Goal: Information Seeking & Learning: Learn about a topic

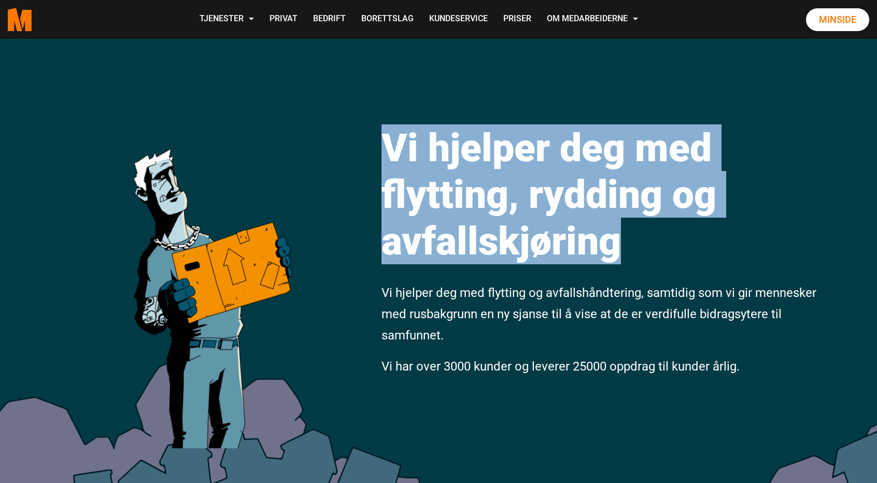
drag, startPoint x: 365, startPoint y: 137, endPoint x: 672, endPoint y: 264, distance: 331.8
click at [672, 264] on div "Vi hjelper deg med flytting, rydding og avfallskjøring Vi hjelper deg med flytt…" at bounding box center [438, 289] width 877 height 500
click at [672, 264] on h1 "Vi hjelper deg med flytting, rydding og avfallskjøring" at bounding box center [600, 194] width 438 height 140
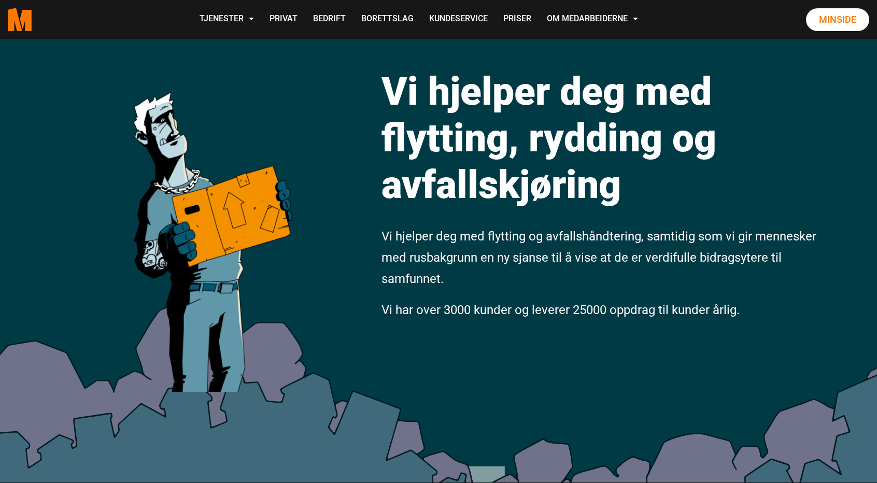
scroll to position [57, 0]
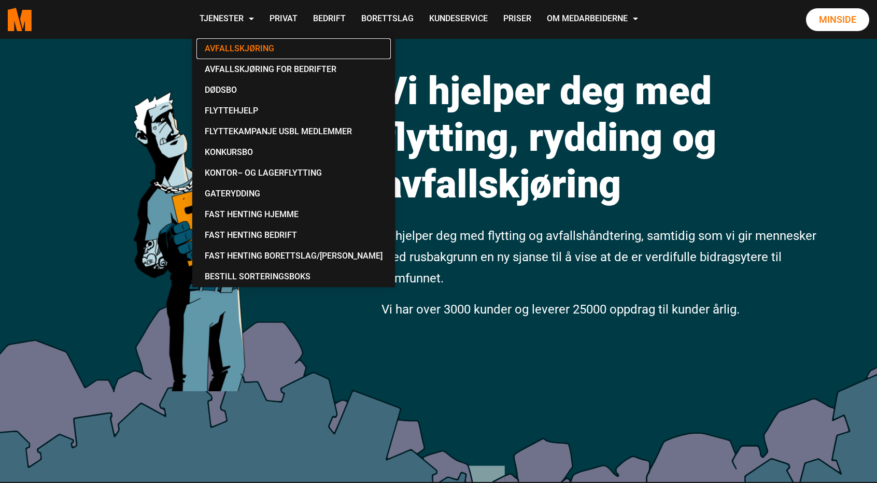
click at [248, 53] on link "Avfallskjøring" at bounding box center [293, 48] width 194 height 21
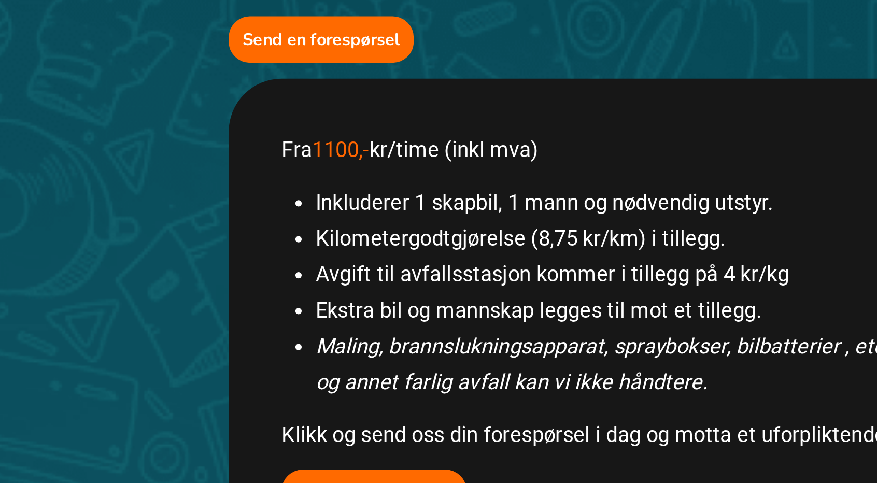
scroll to position [389, 0]
drag, startPoint x: 244, startPoint y: 176, endPoint x: 382, endPoint y: 182, distance: 138.5
click at [382, 182] on p "Fra 1100,- kr/time (inkl mva)" at bounding box center [438, 176] width 389 height 18
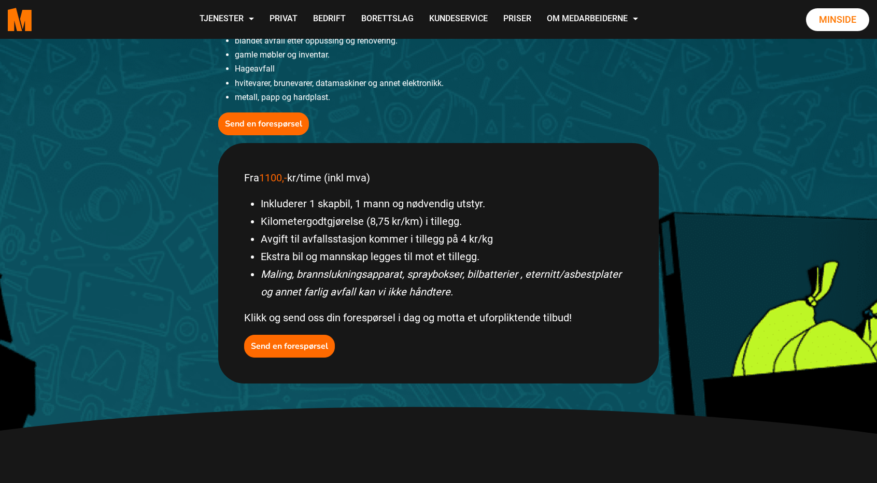
scroll to position [385, 0]
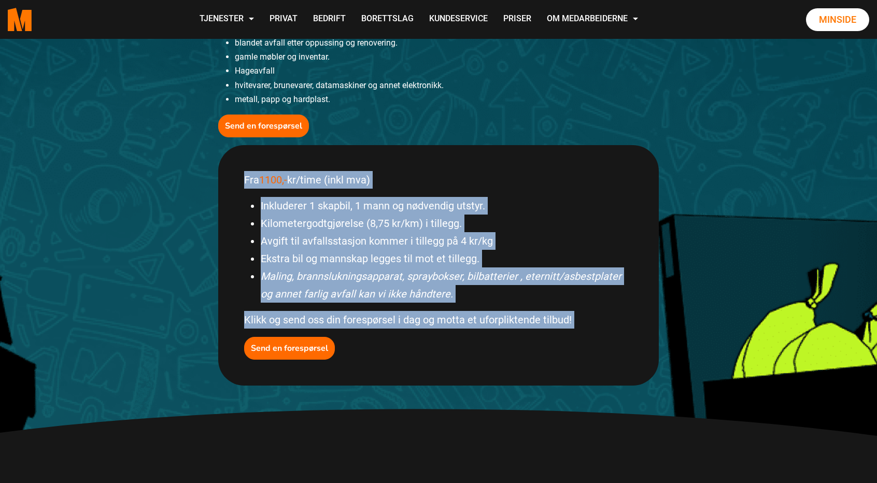
drag, startPoint x: 245, startPoint y: 174, endPoint x: 605, endPoint y: 334, distance: 393.9
click at [605, 334] on div "Fra 1100,- kr/time (inkl mva) Inkluderer 1 skapbil, 1 mann og nødvendig utstyr.…" at bounding box center [438, 265] width 440 height 240
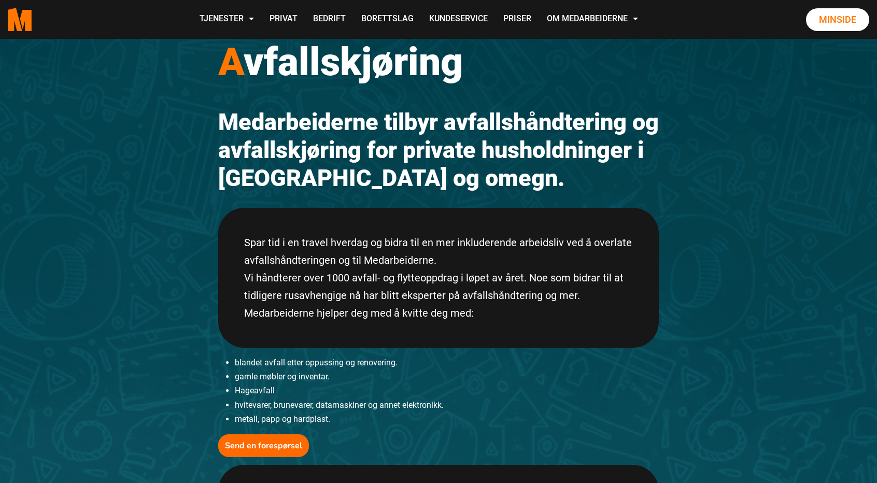
scroll to position [67, 0]
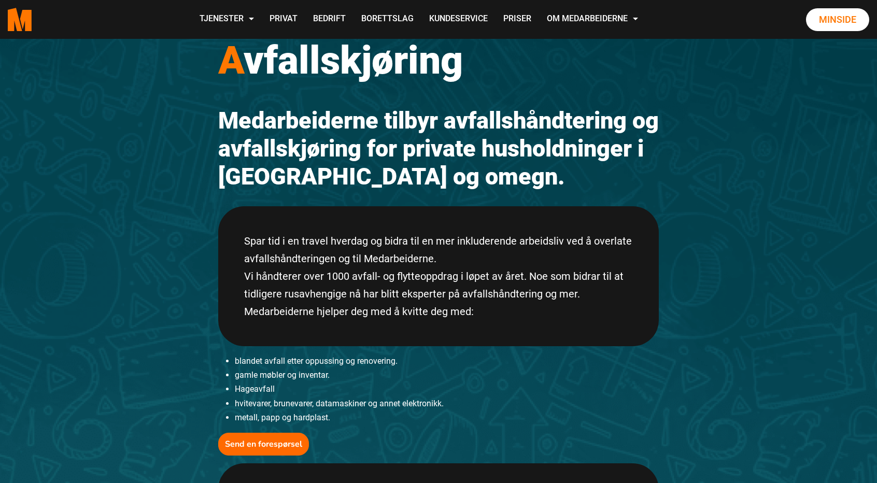
drag, startPoint x: 534, startPoint y: 310, endPoint x: 239, endPoint y: 276, distance: 297.3
click at [239, 276] on div "Spar tid i en travel hverdag og bidra til en mer inkluderende arbeidsliv ved å …" at bounding box center [438, 276] width 440 height 140
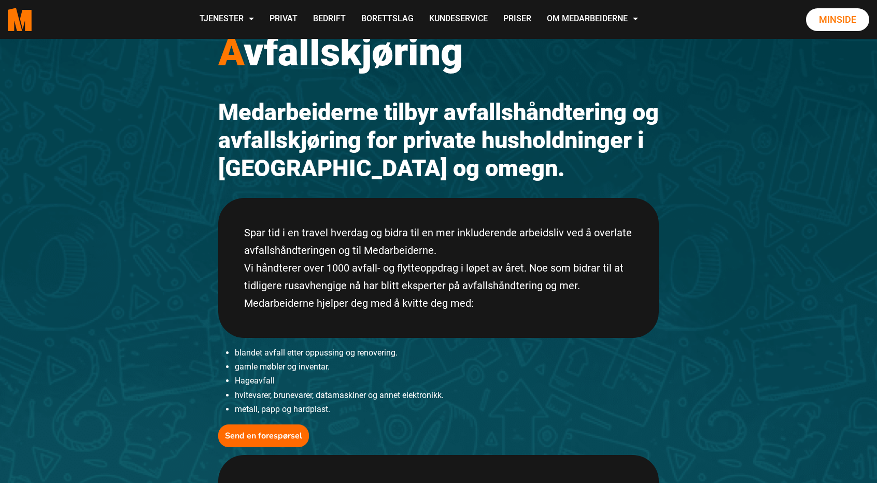
scroll to position [0, 0]
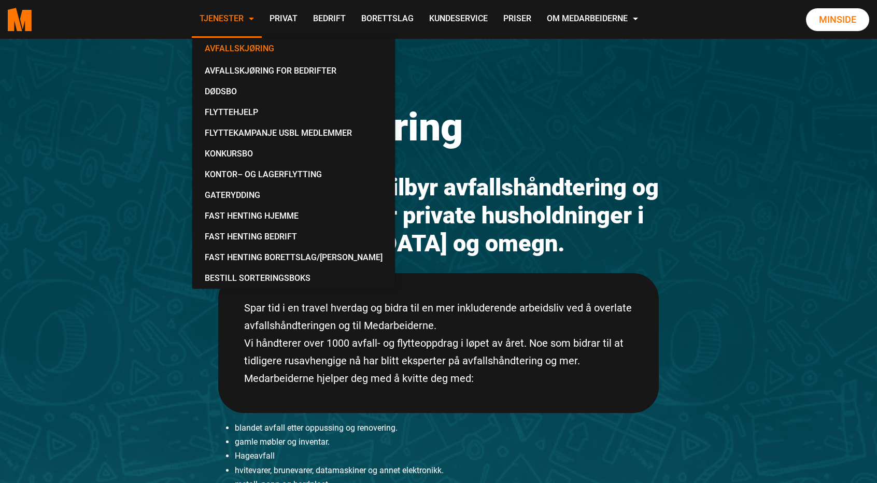
click at [218, 25] on link "Tjenester" at bounding box center [227, 19] width 70 height 37
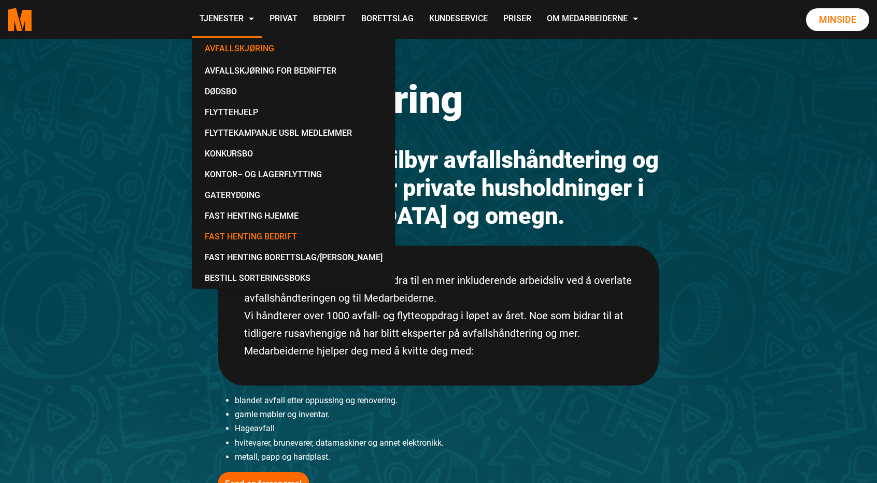
scroll to position [28, 0]
